Goal: Task Accomplishment & Management: Manage account settings

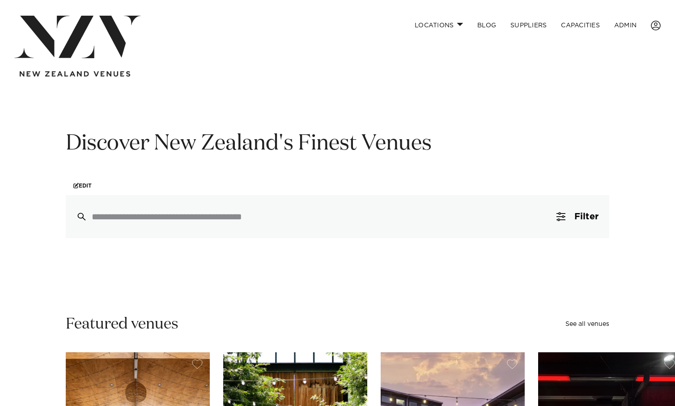
click at [617, 21] on link "ADMIN" at bounding box center [625, 25] width 37 height 19
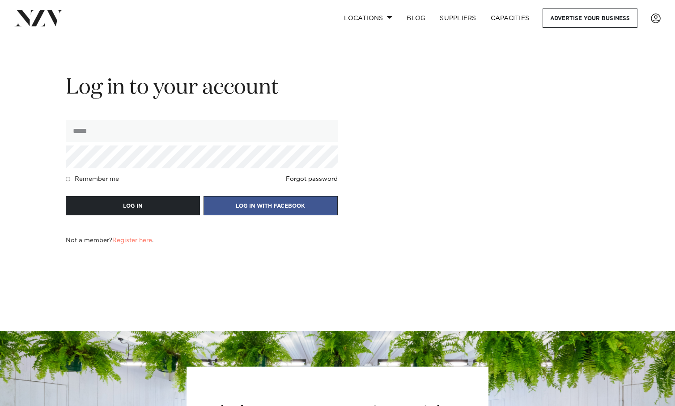
type input "**********"
click at [164, 190] on form "**********" at bounding box center [202, 159] width 272 height 170
click at [169, 199] on button "LOG IN" at bounding box center [133, 205] width 134 height 19
